Goal: Use online tool/utility: Utilize a website feature to perform a specific function

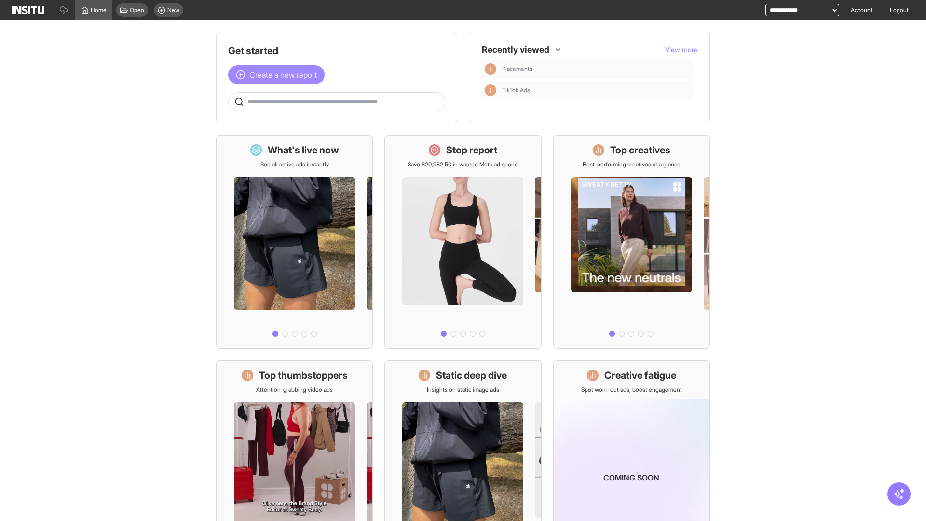
click at [279, 75] on span "Create a new report" at bounding box center [283, 75] width 68 height 12
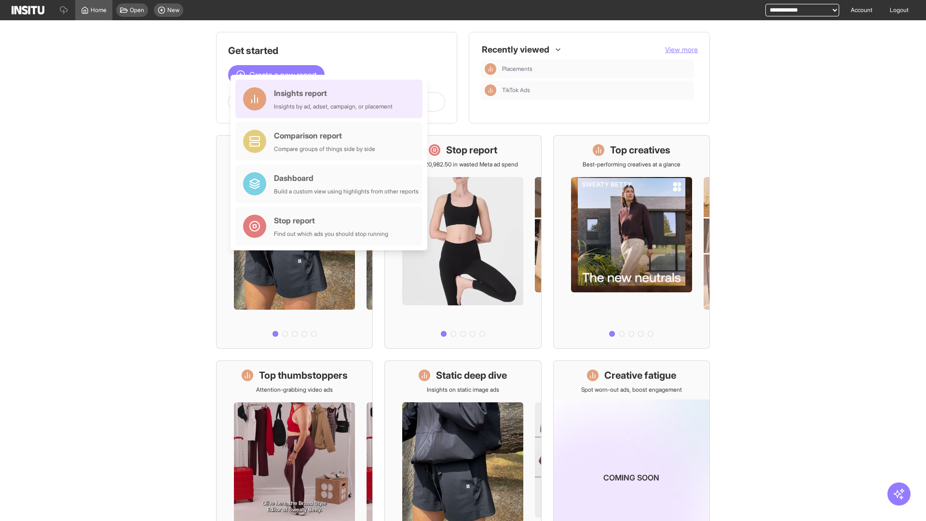
click at [331, 99] on div "Insights report Insights by ad, adset, campaign, or placement" at bounding box center [333, 98] width 119 height 23
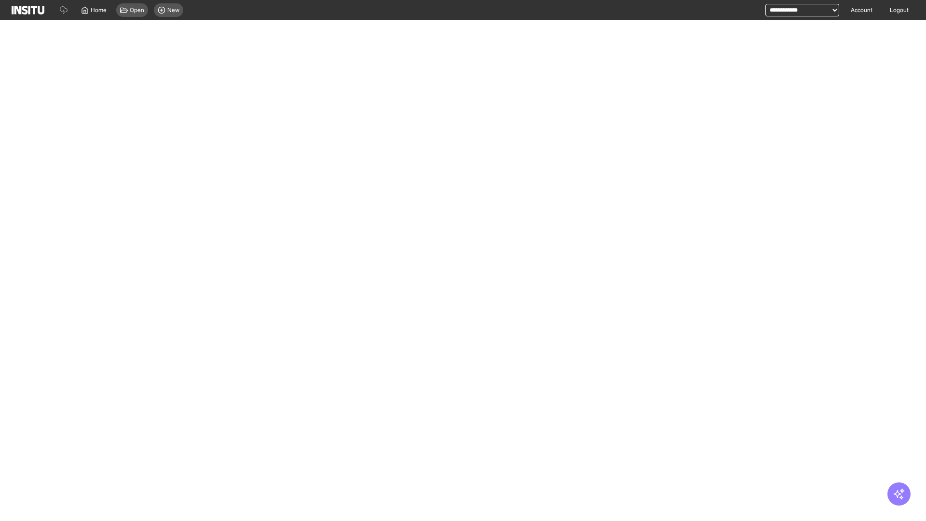
select select "**"
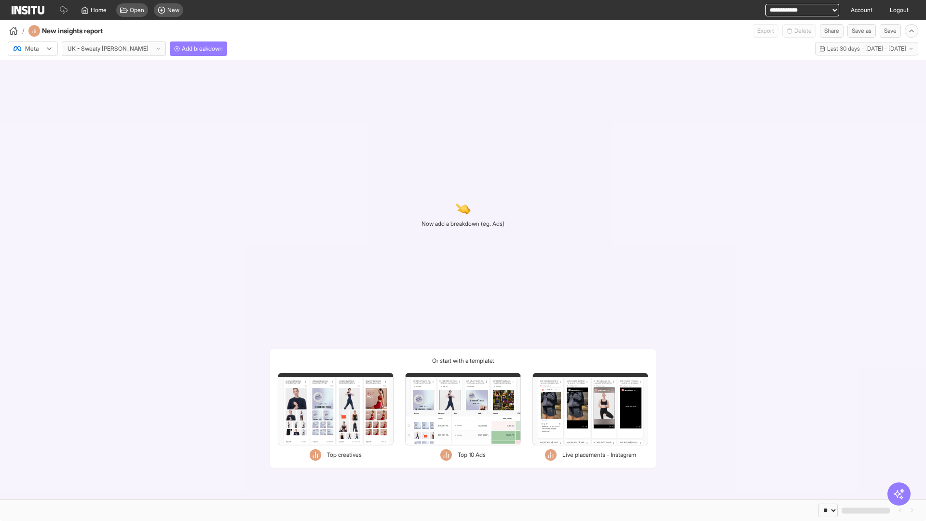
click at [33, 49] on div at bounding box center [26, 49] width 27 height 10
click at [32, 69] on span "Meta" at bounding box center [32, 69] width 13 height 9
click at [182, 49] on span "Add breakdown" at bounding box center [202, 49] width 41 height 8
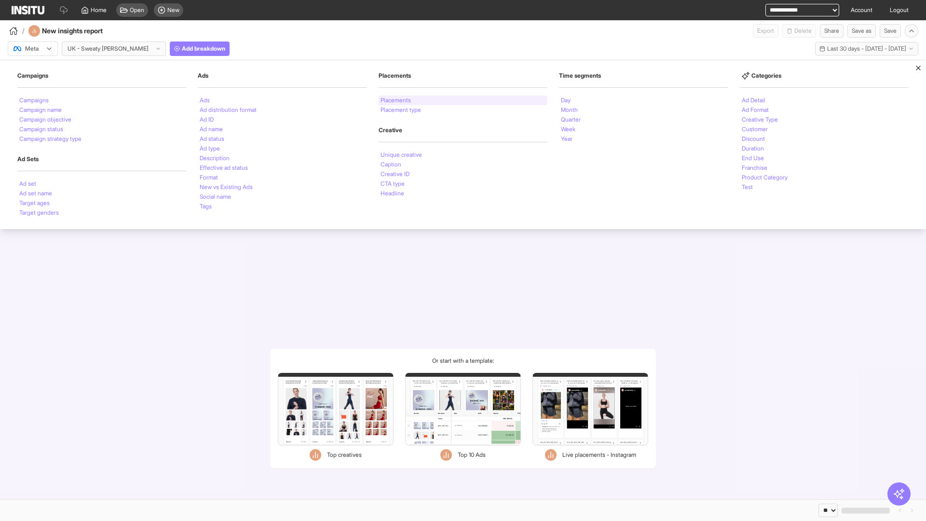
click at [397, 100] on li "Placements" at bounding box center [396, 100] width 30 height 6
